Goal: Communication & Community: Participate in discussion

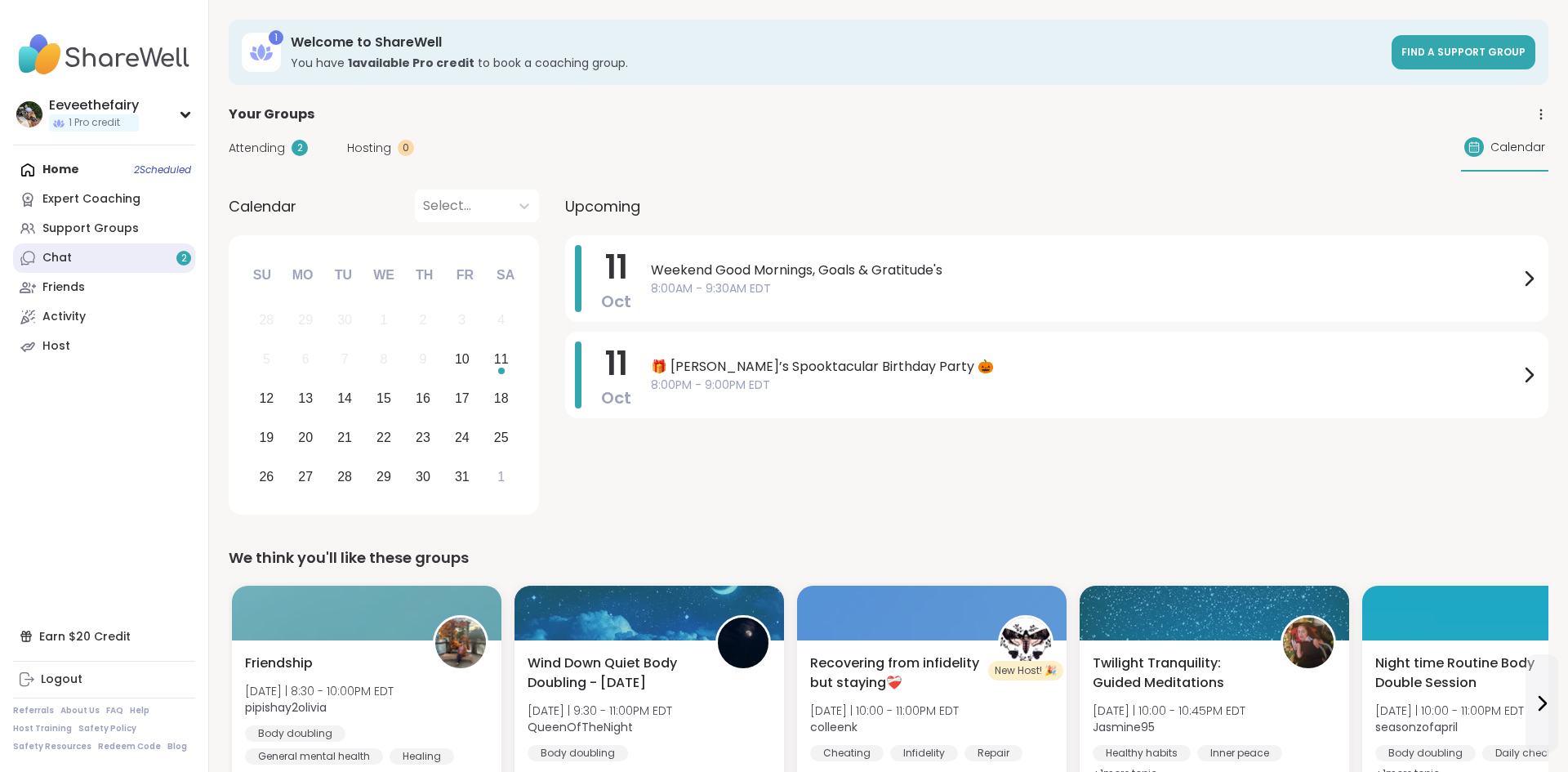
click at [82, 253] on link "Chat 2" at bounding box center [104, 258] width 182 height 30
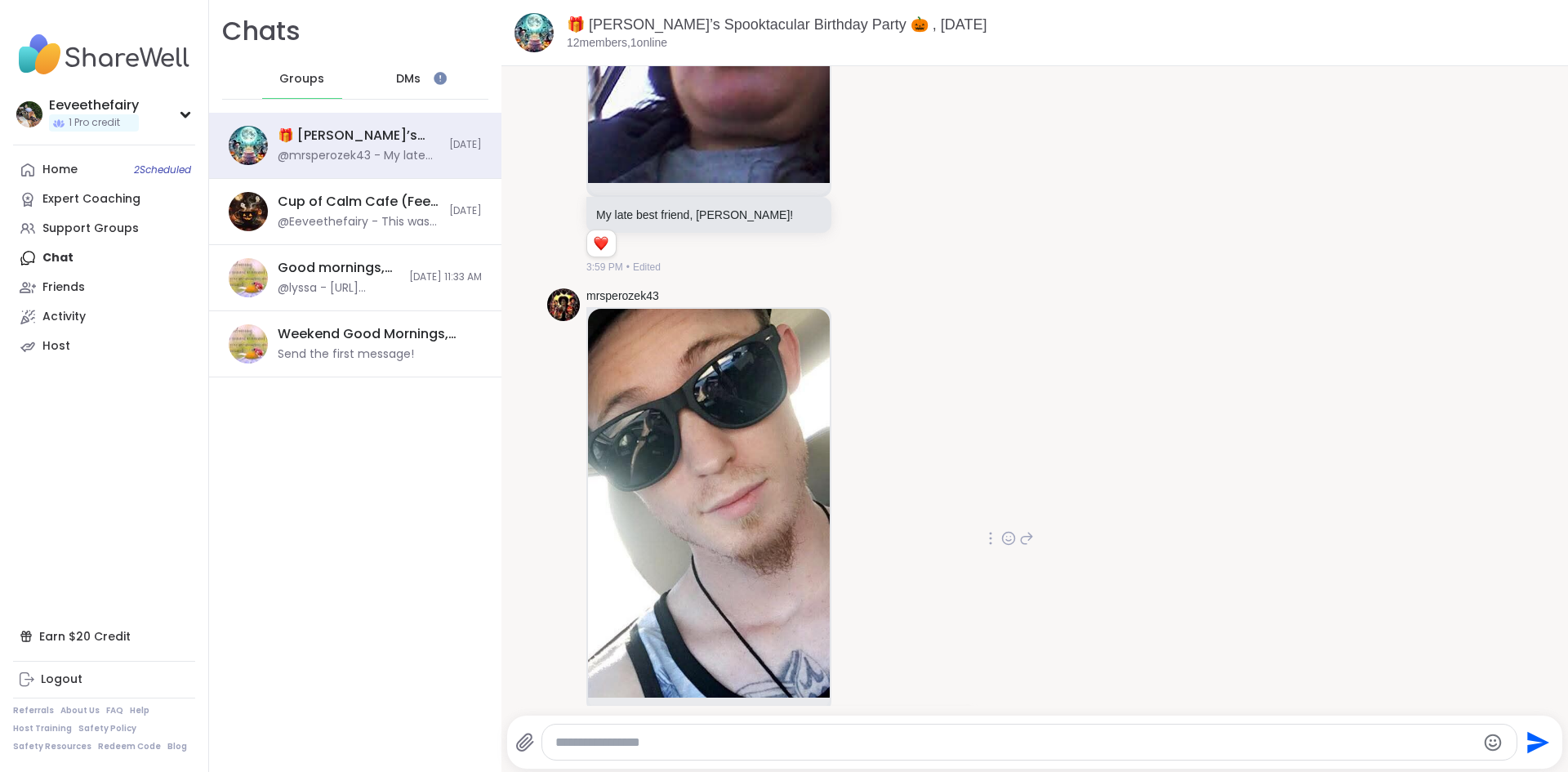
scroll to position [847, 0]
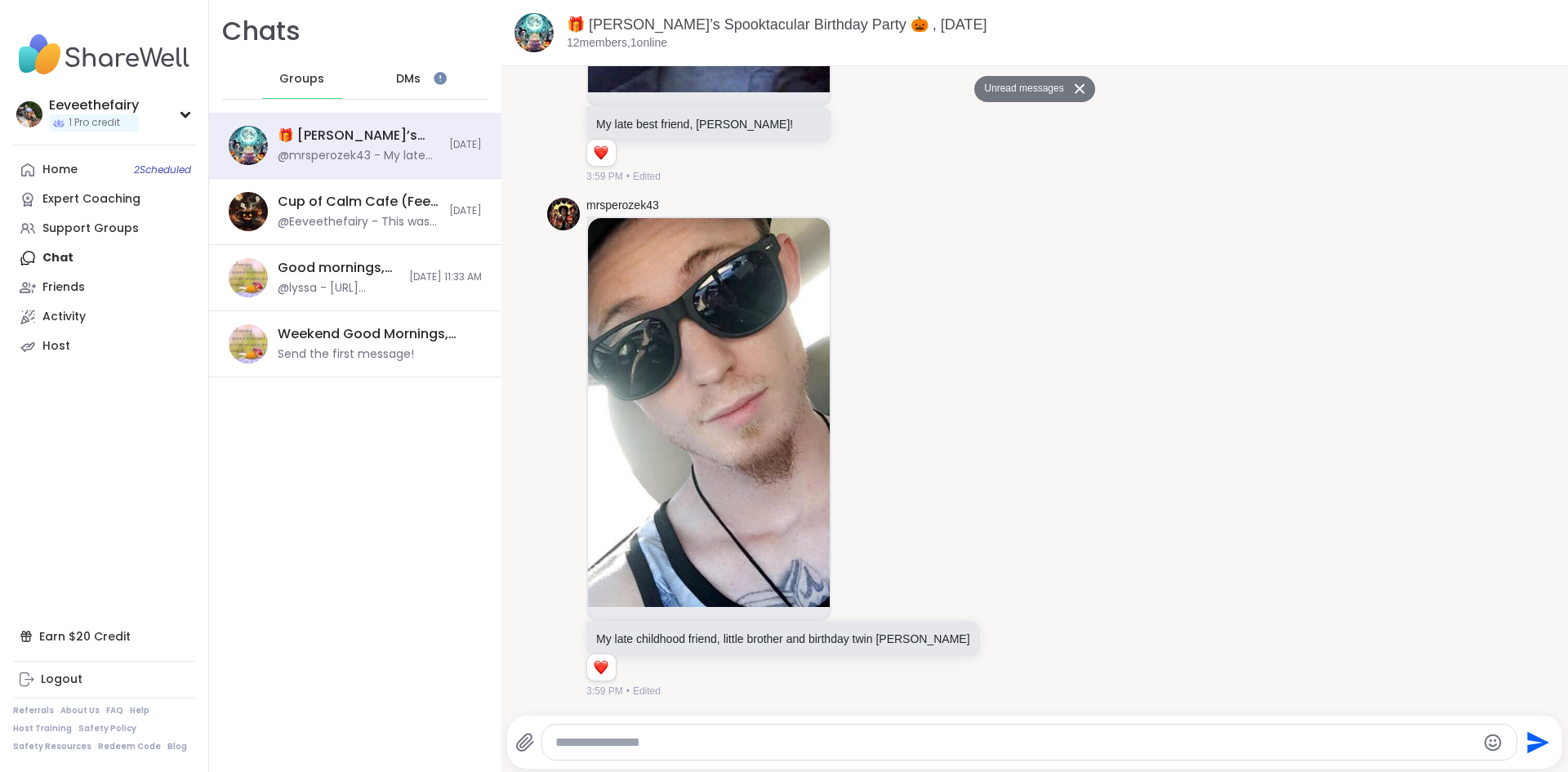
click at [409, 87] on div "DMs" at bounding box center [409, 79] width 80 height 39
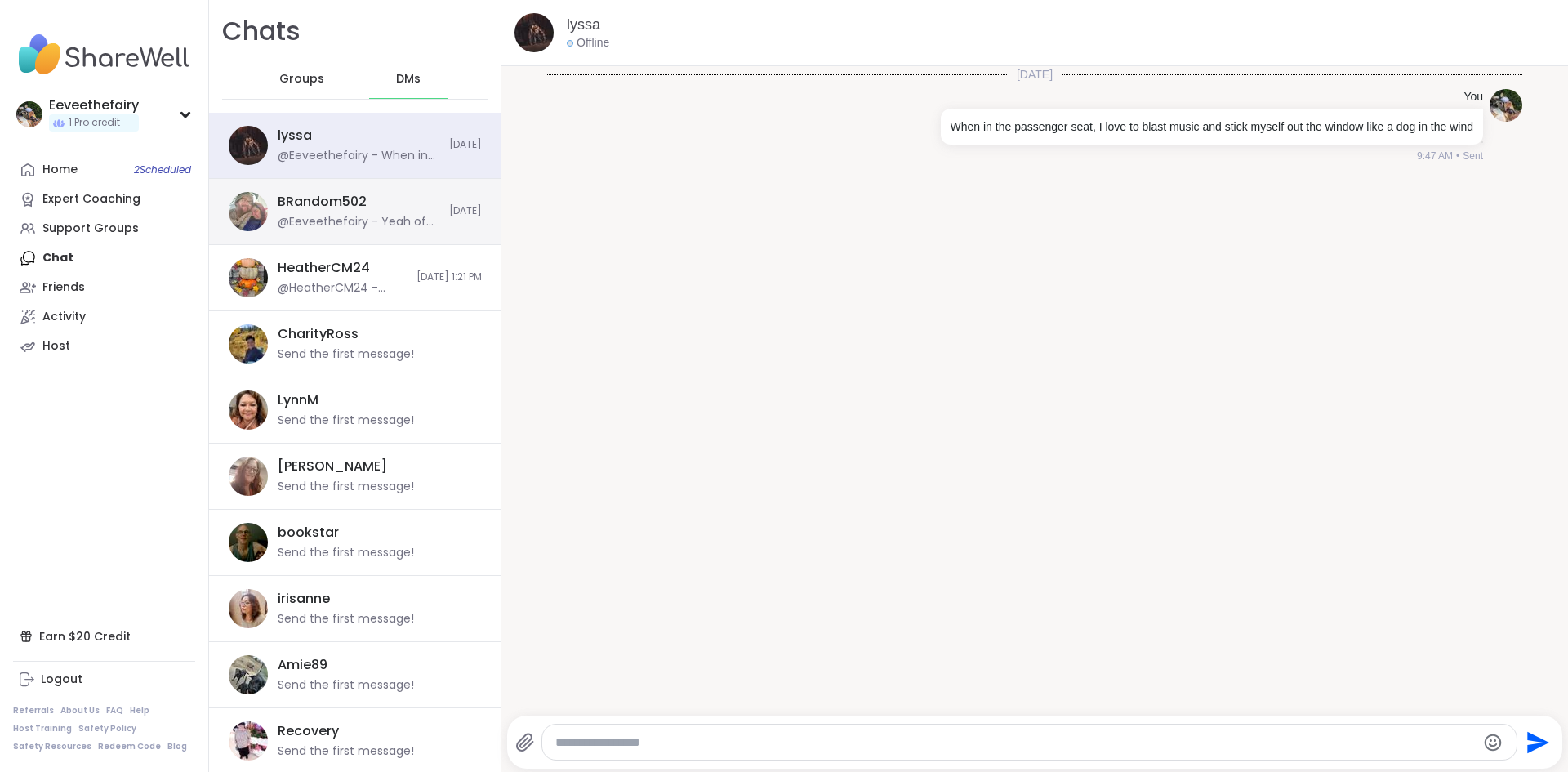
click at [412, 221] on div "@Eeveethefairy - Yeah of course! Mine are mostly in my head and my grimoire, th…" at bounding box center [358, 223] width 161 height 17
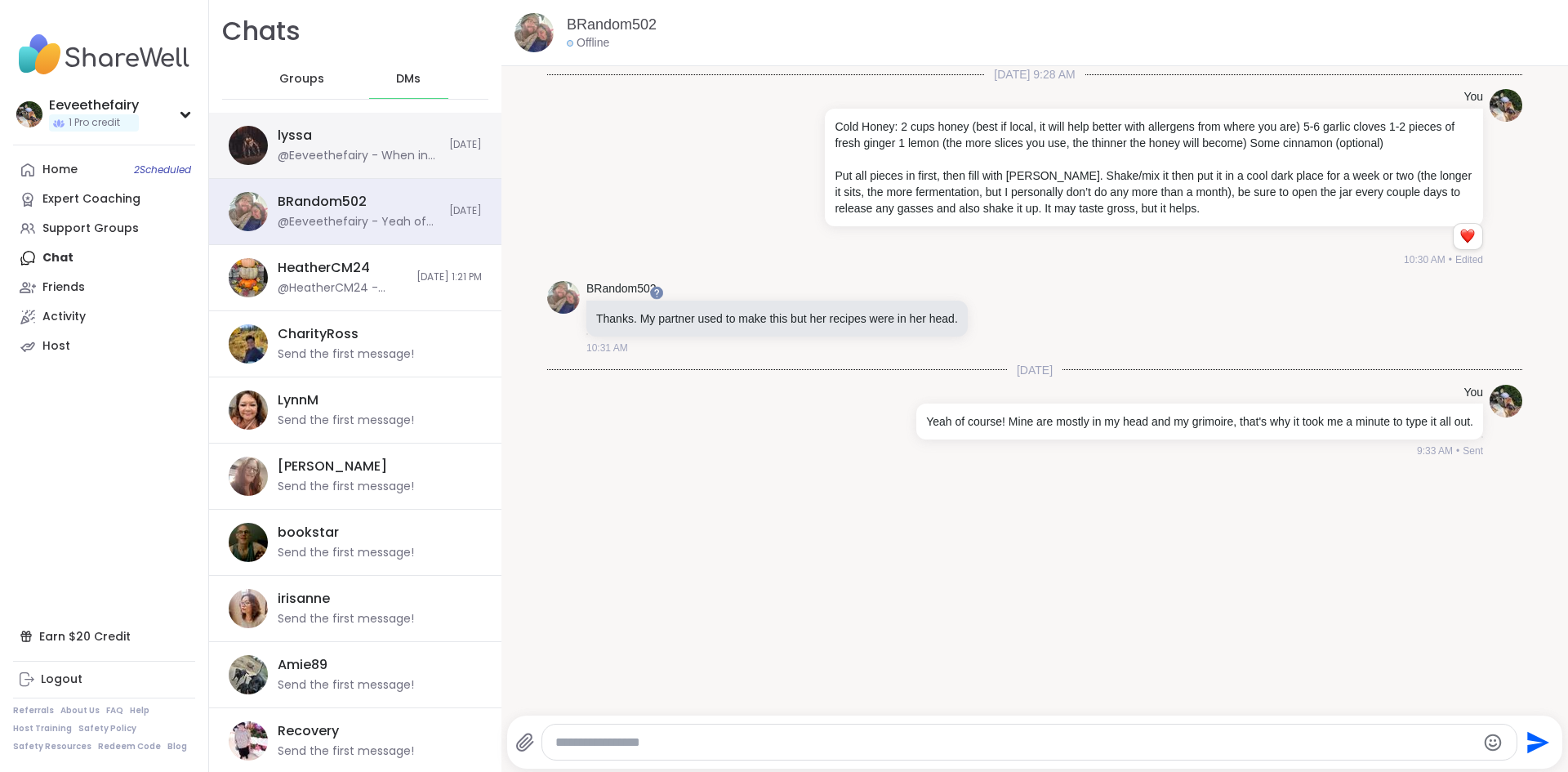
click at [417, 162] on div "@Eeveethefairy - When in the passenger seat, I love to blast music and stick my…" at bounding box center [358, 157] width 161 height 17
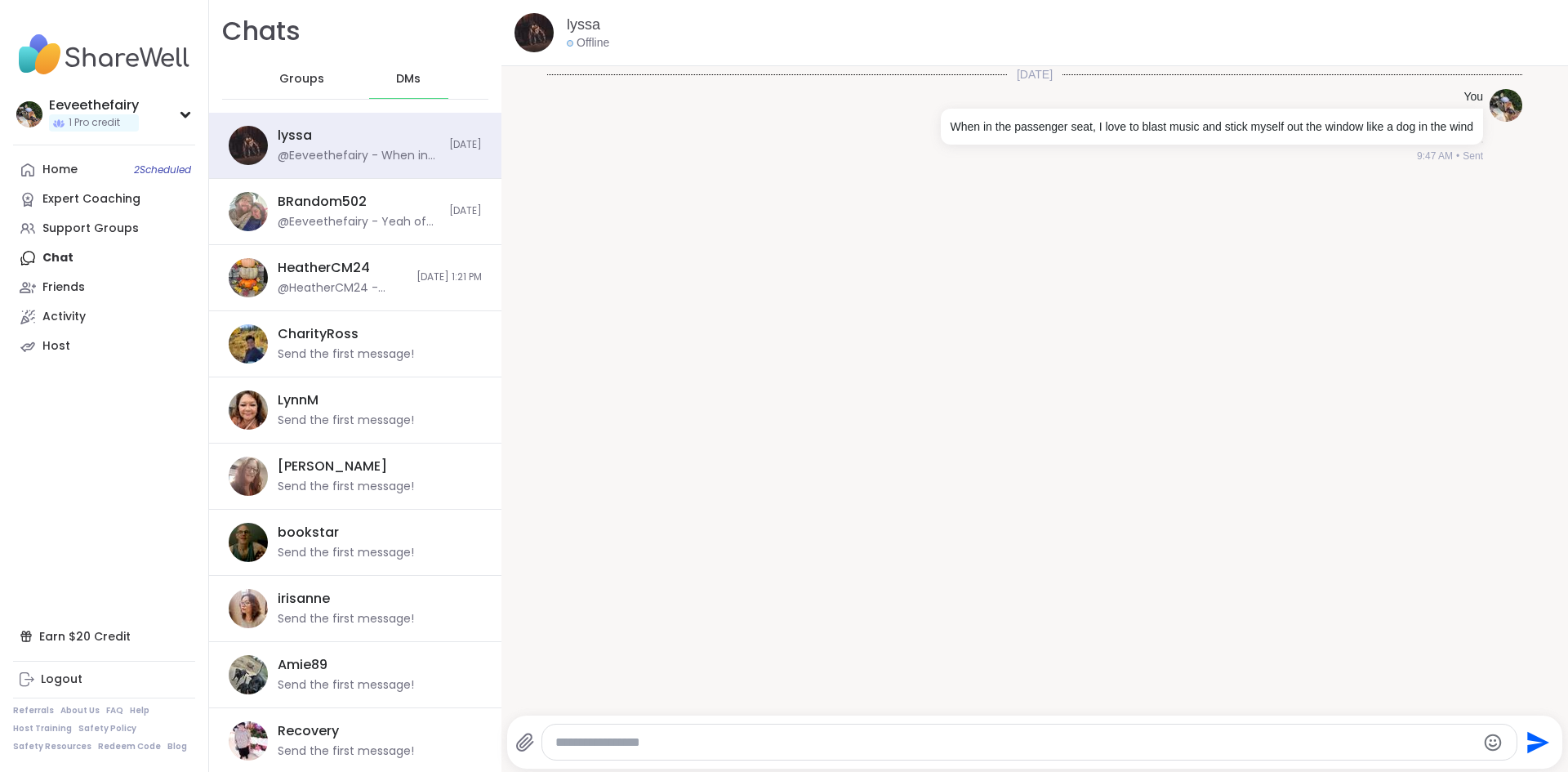
click at [291, 79] on span "Groups" at bounding box center [301, 80] width 45 height 17
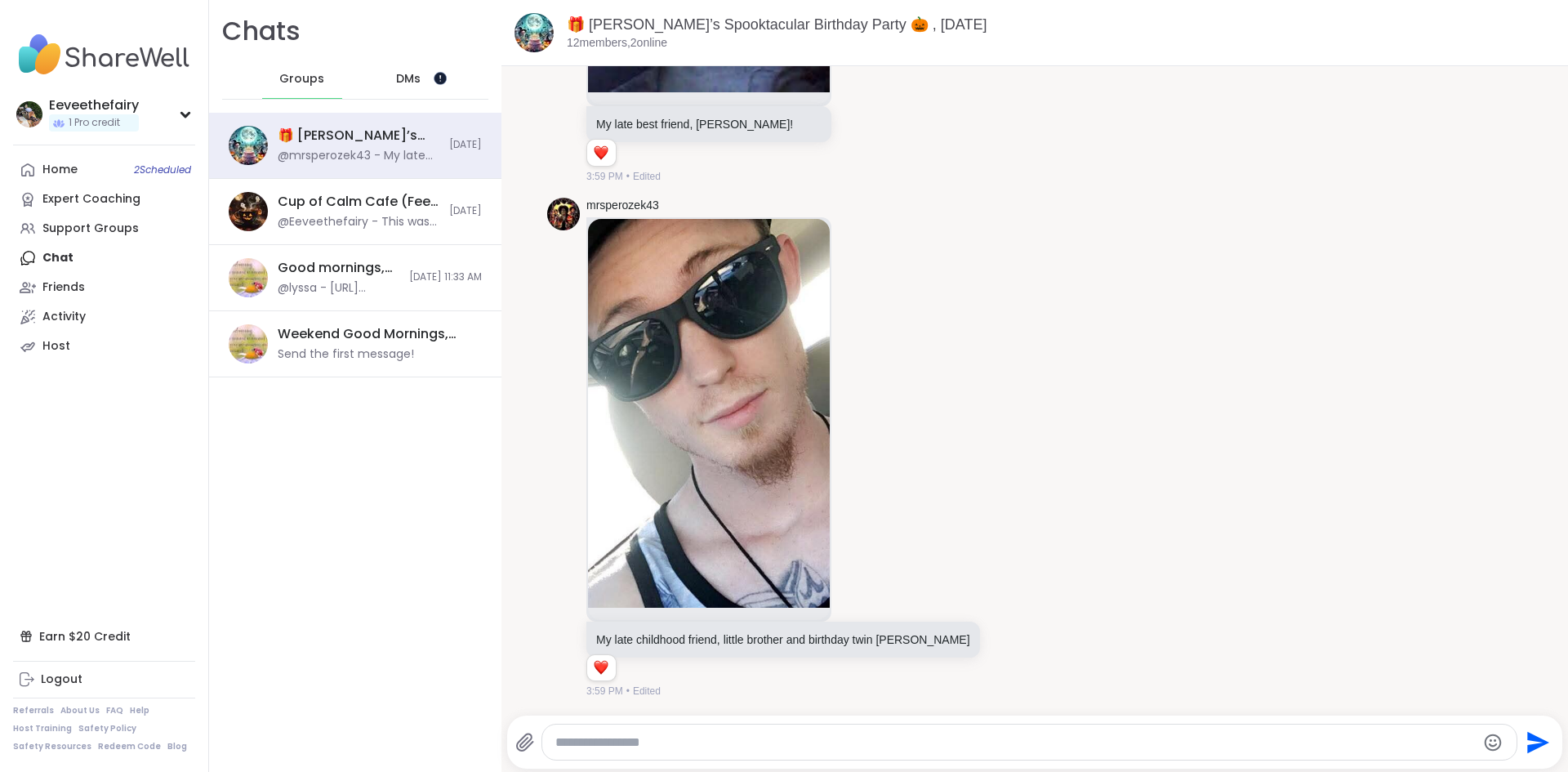
click at [443, 84] on div at bounding box center [440, 78] width 13 height 13
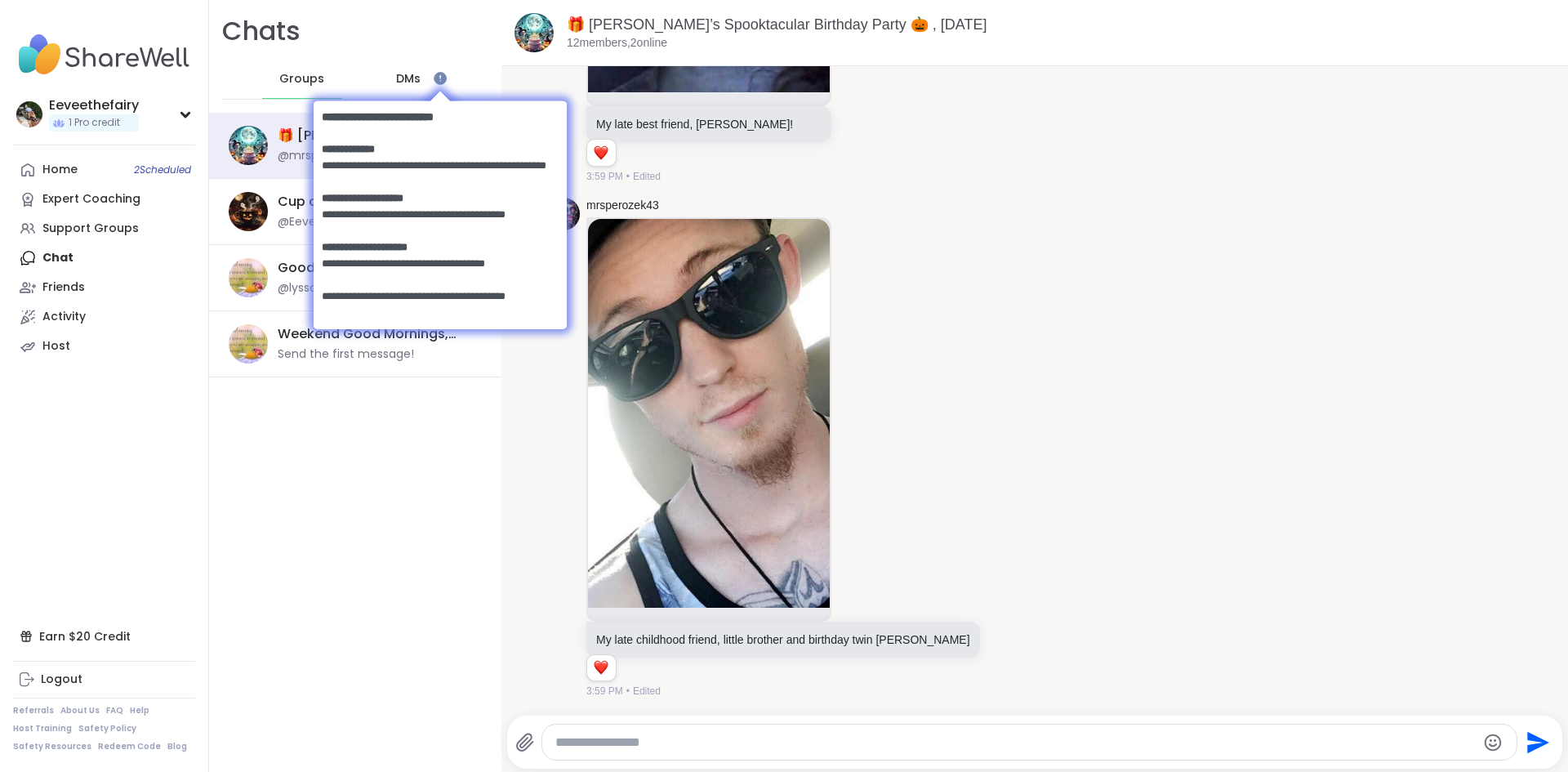
click at [464, 68] on div "Groups DMs" at bounding box center [355, 80] width 267 height 40
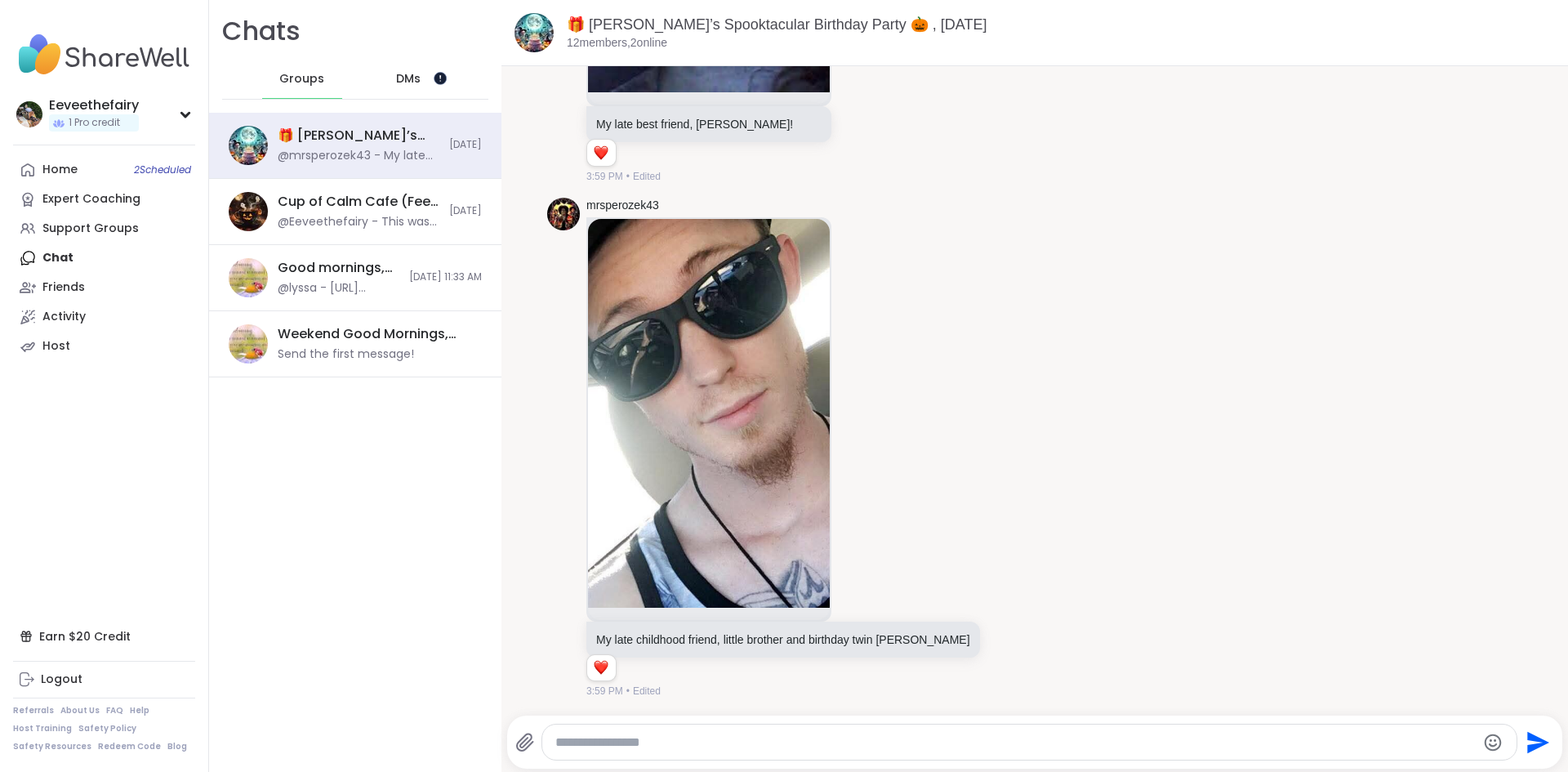
click at [440, 81] on div at bounding box center [440, 78] width 13 height 13
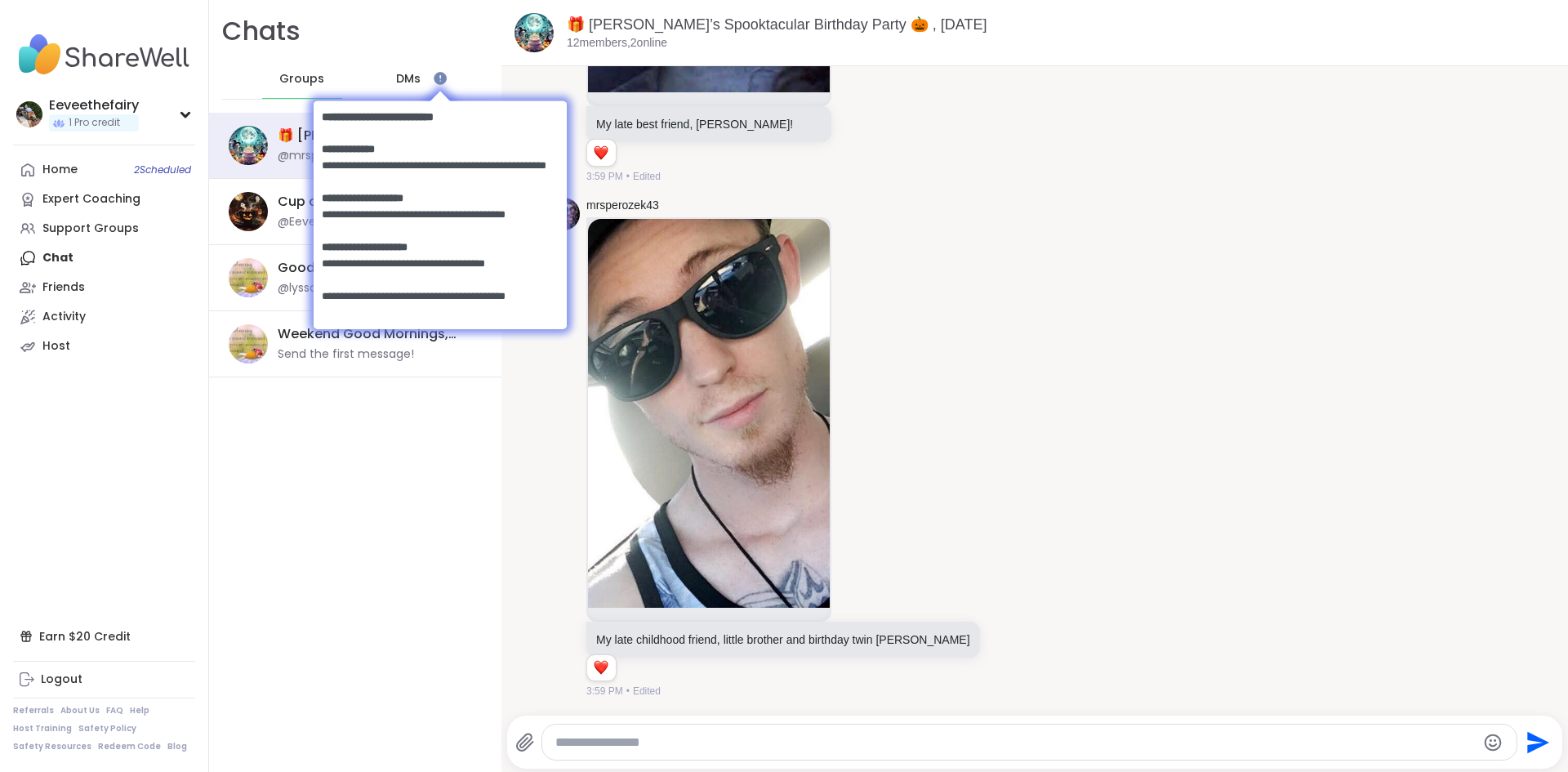
click at [364, 51] on div "Chats Groups DMs" at bounding box center [355, 56] width 292 height 113
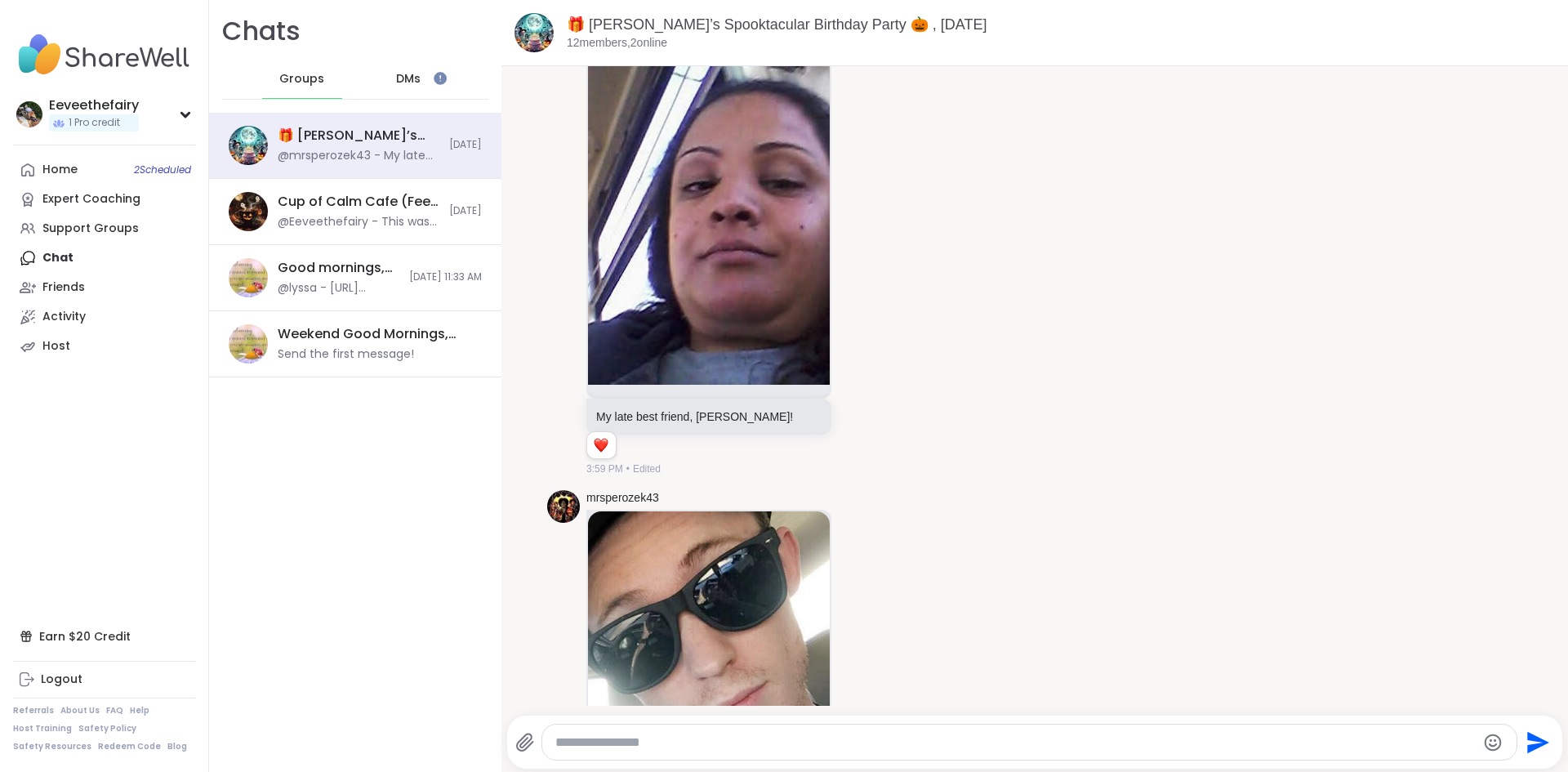
scroll to position [808, 0]
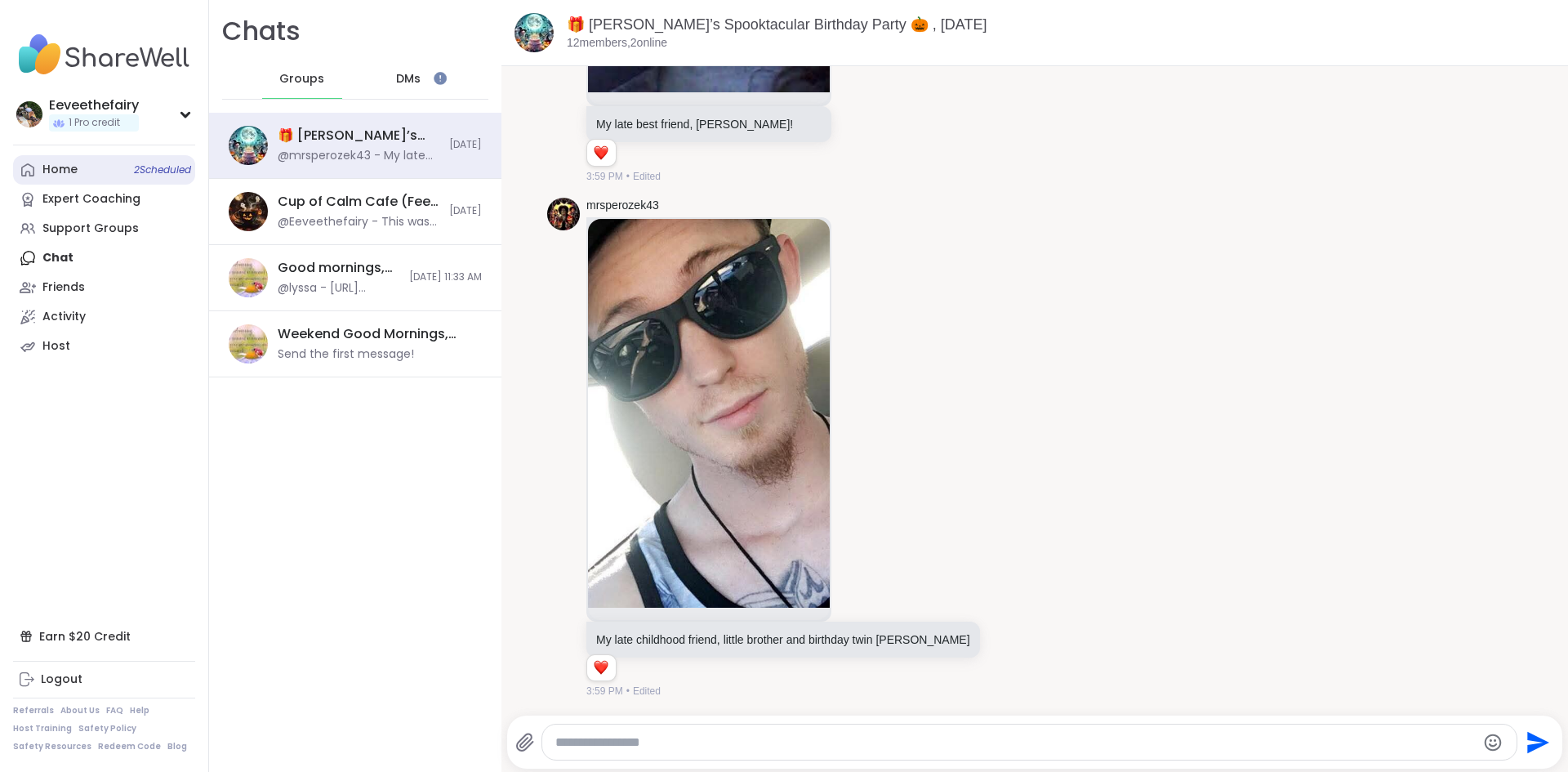
click at [141, 163] on span "2 Scheduled" at bounding box center [162, 170] width 57 height 13
